Goal: Task Accomplishment & Management: Complete application form

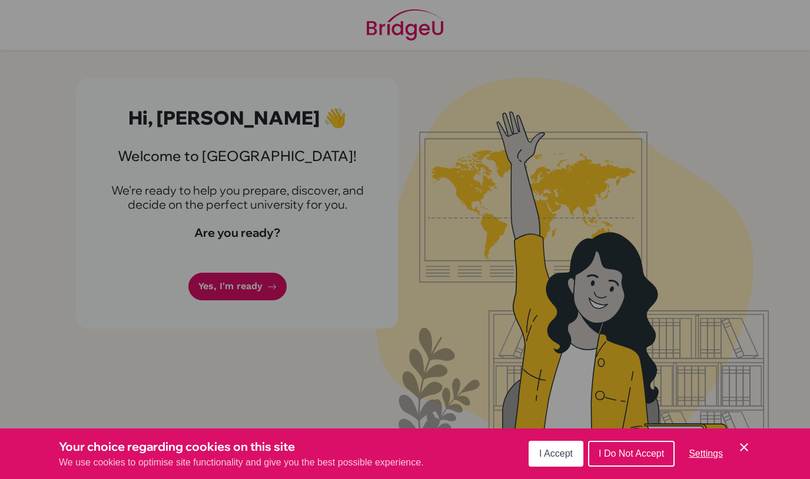
click at [745, 444] on icon "Cookie Control Close Icon" at bounding box center [744, 448] width 14 height 14
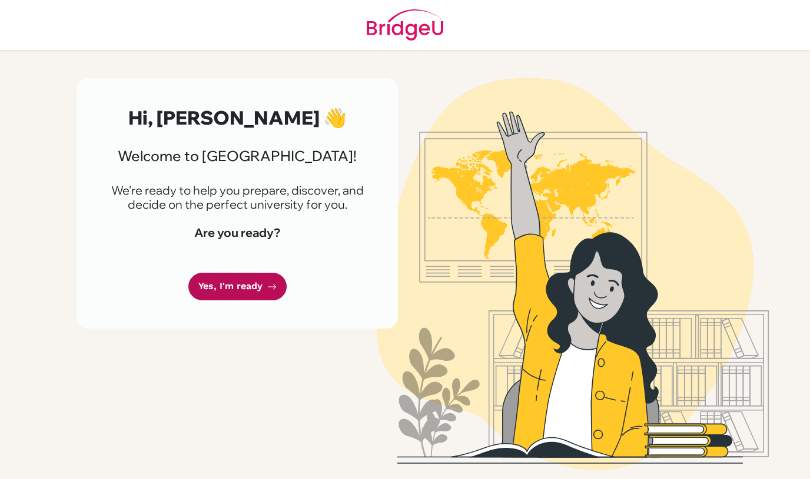
click at [222, 293] on link "Yes, I'm ready" at bounding box center [237, 287] width 98 height 28
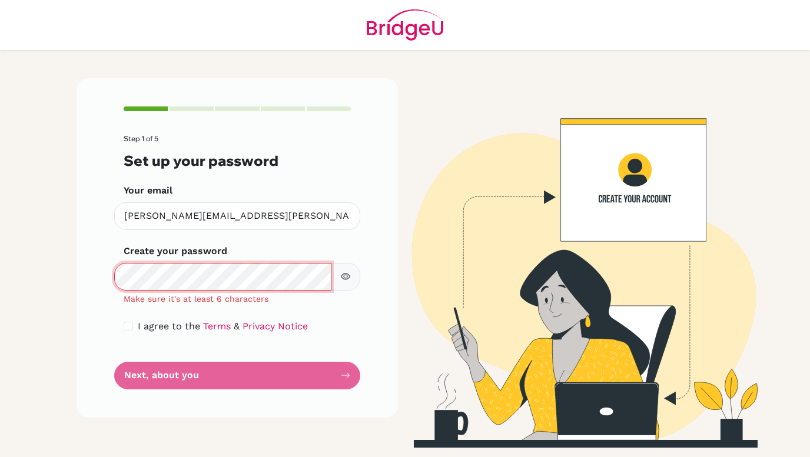
click at [355, 278] on button "button" at bounding box center [345, 277] width 29 height 28
click at [128, 329] on input "checkbox" at bounding box center [128, 326] width 9 height 9
checkbox input "true"
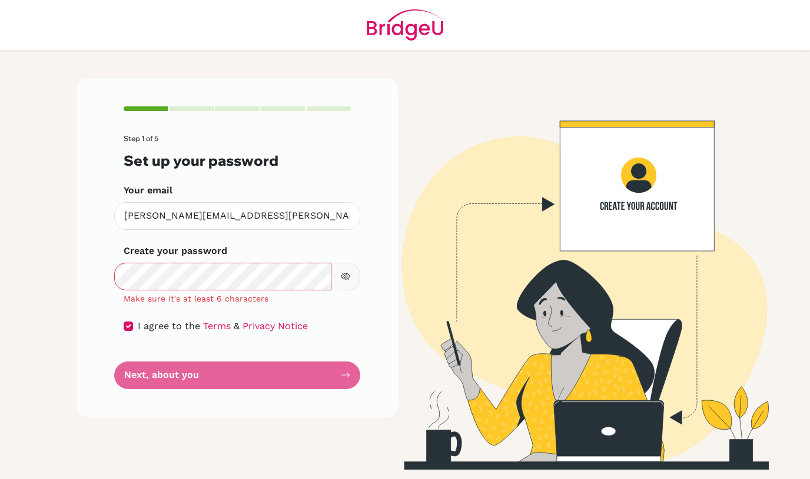
click at [201, 379] on form "Step 1 of 5 Set up your password Your email denny.hsu@iis.kh.edu.tw Invalid ema…" at bounding box center [237, 262] width 227 height 254
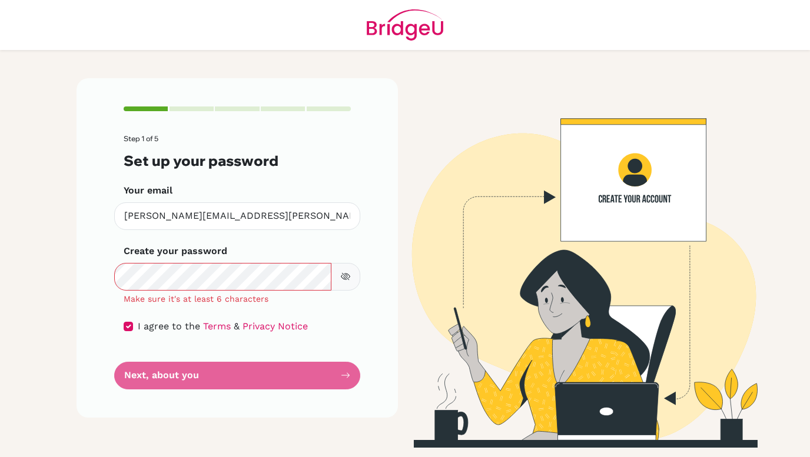
click at [372, 285] on div "Step 1 of 5 Set up your password Your email denny.hsu@iis.kh.edu.tw Invalid ema…" at bounding box center [236, 247] width 321 height 339
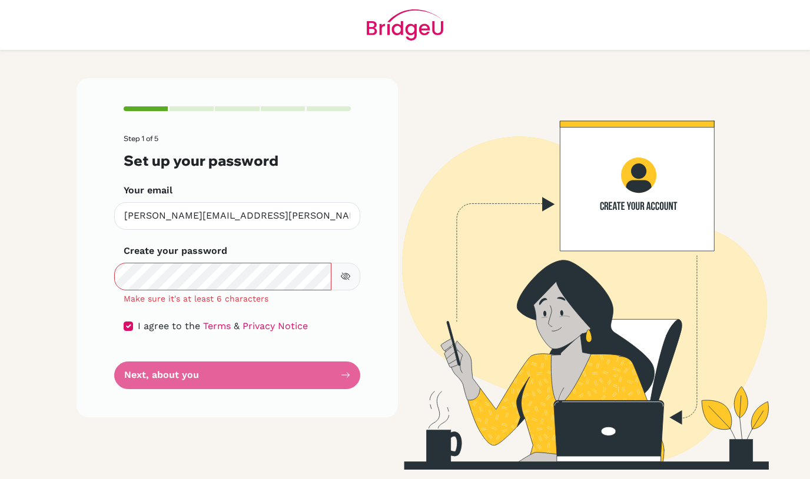
click at [354, 264] on button "button" at bounding box center [345, 277] width 29 height 28
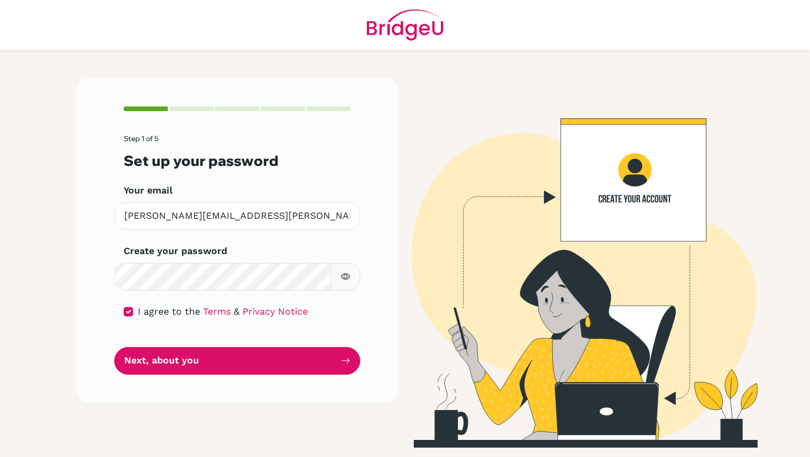
click at [288, 341] on form "Step 1 of 5 Set up your password Your email denny.hsu@iis.kh.edu.tw Invalid ema…" at bounding box center [237, 254] width 227 height 239
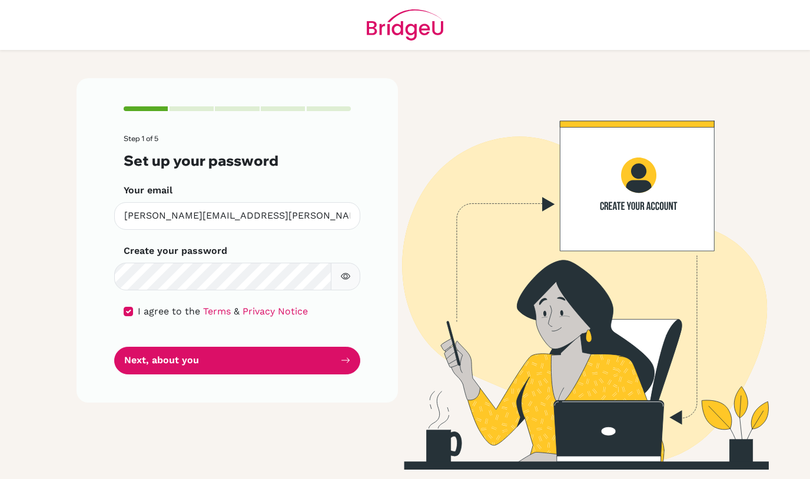
click at [298, 367] on button "Next, about you" at bounding box center [237, 361] width 246 height 28
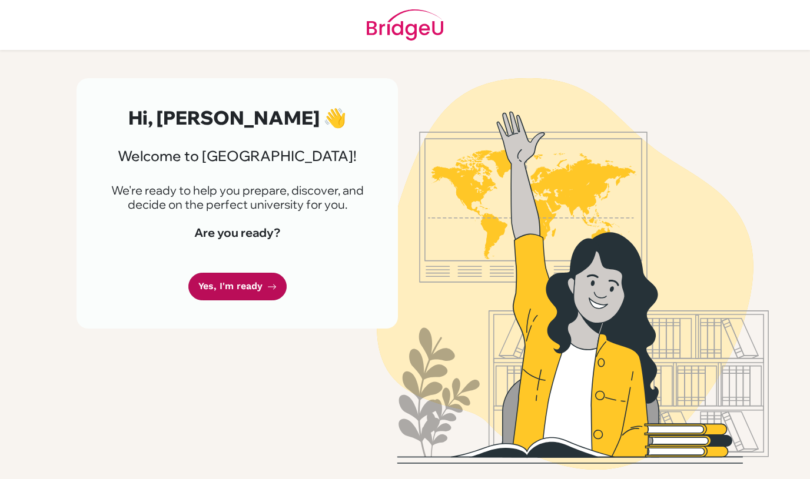
click at [207, 281] on link "Yes, I'm ready" at bounding box center [237, 287] width 98 height 28
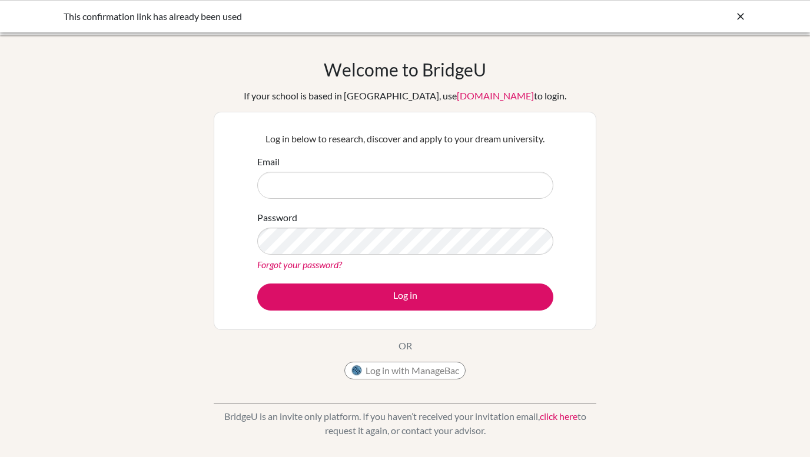
click at [744, 12] on icon at bounding box center [740, 17] width 12 height 12
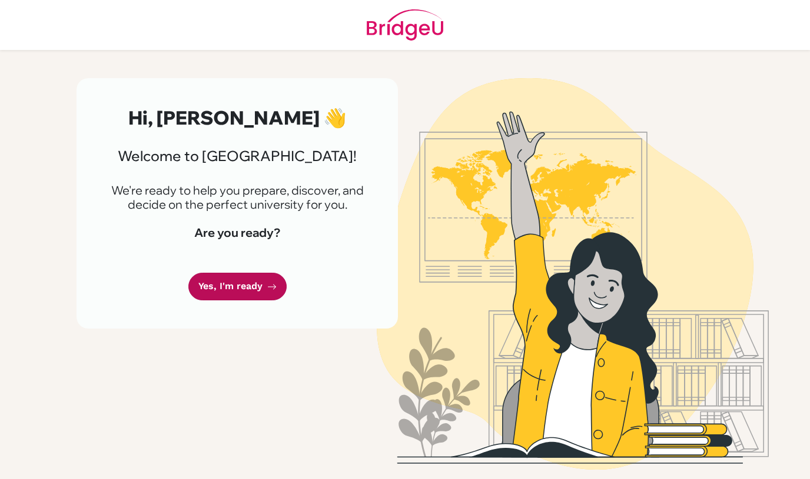
click at [207, 282] on link "Yes, I'm ready" at bounding box center [237, 287] width 98 height 28
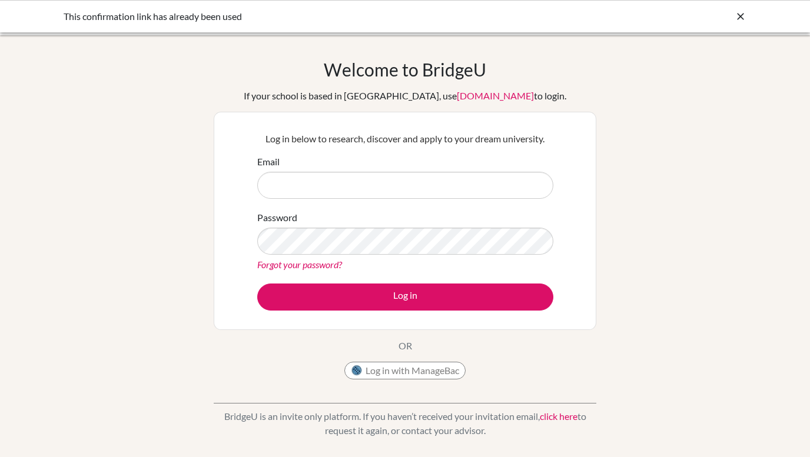
click at [362, 367] on img at bounding box center [357, 371] width 12 height 12
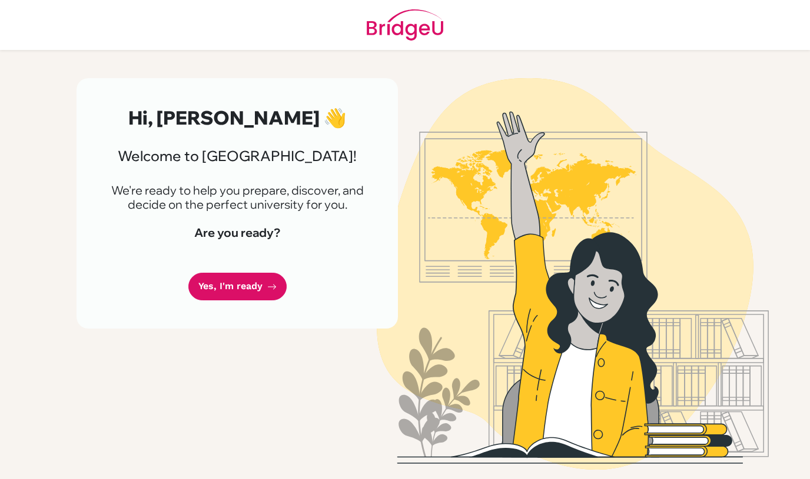
click at [428, 25] on img at bounding box center [405, 25] width 76 height 50
click at [413, 25] on img at bounding box center [405, 25] width 76 height 50
click at [412, 39] on img at bounding box center [405, 25] width 76 height 50
click at [452, 21] on header at bounding box center [405, 25] width 810 height 50
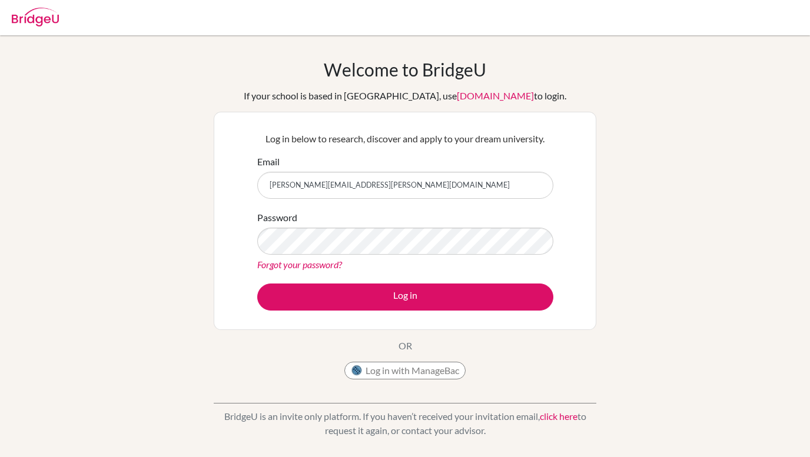
type input "[PERSON_NAME][EMAIL_ADDRESS][PERSON_NAME][DOMAIN_NAME]"
click at [432, 272] on form "Email [PERSON_NAME][EMAIL_ADDRESS][PERSON_NAME][DOMAIN_NAME] Password Forgot yo…" at bounding box center [405, 233] width 296 height 156
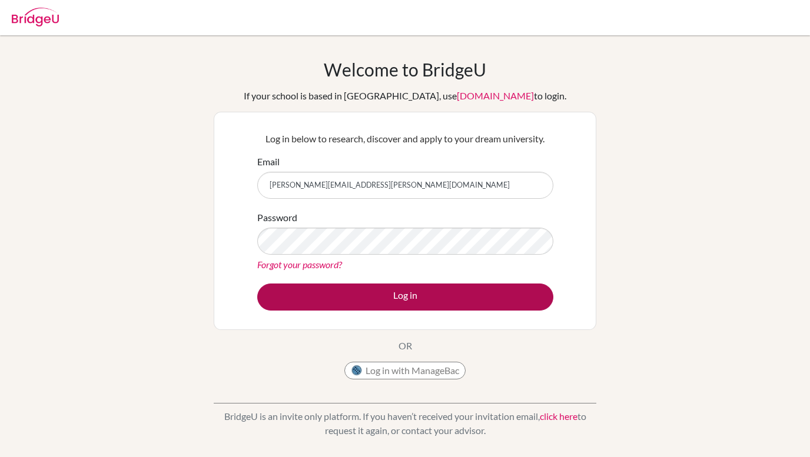
click at [428, 298] on button "Log in" at bounding box center [405, 297] width 296 height 27
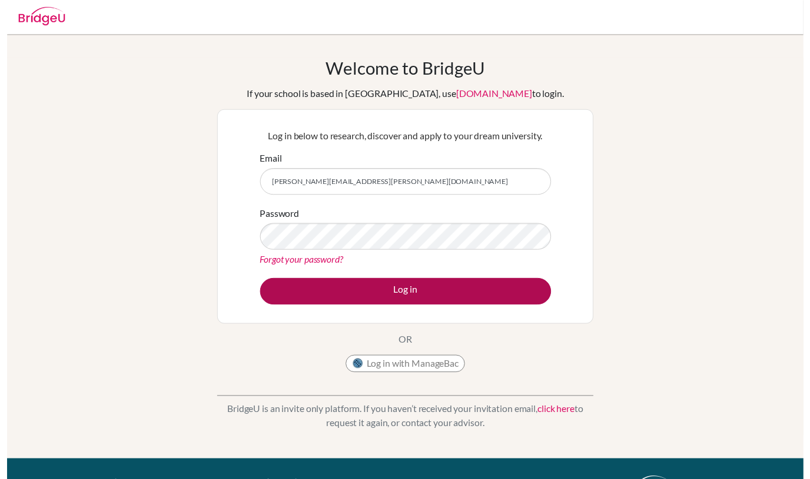
scroll to position [5, 0]
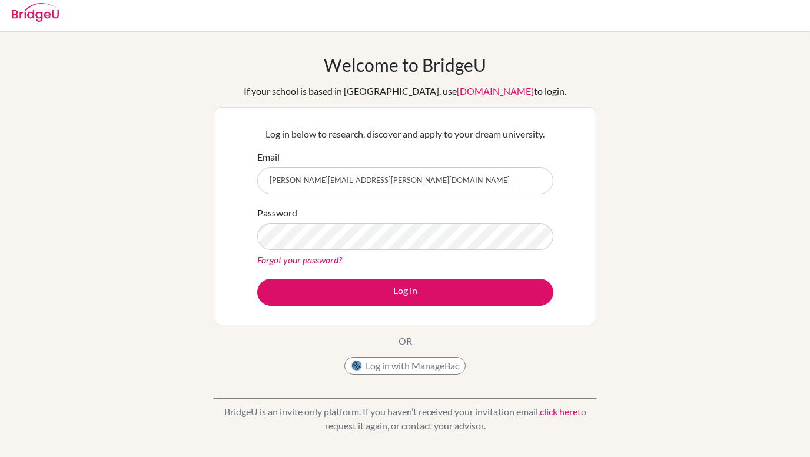
click at [501, 272] on form "Email [PERSON_NAME][EMAIL_ADDRESS][PERSON_NAME][DOMAIN_NAME] Password Forgot yo…" at bounding box center [405, 228] width 296 height 156
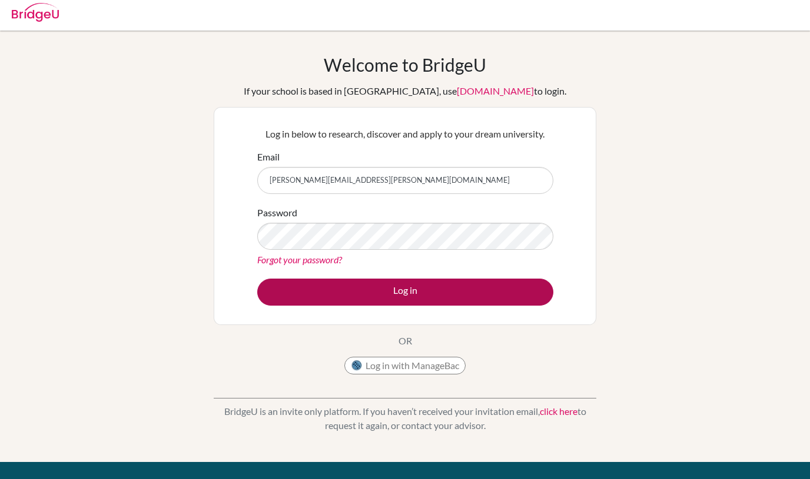
click at [530, 283] on button "Log in" at bounding box center [405, 292] width 296 height 27
